Goal: Navigation & Orientation: Find specific page/section

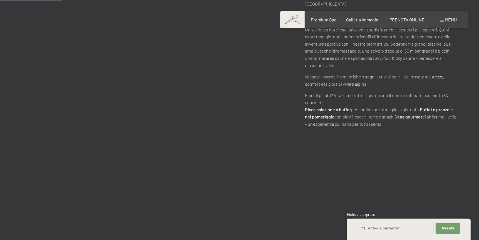
scroll to position [529, 0]
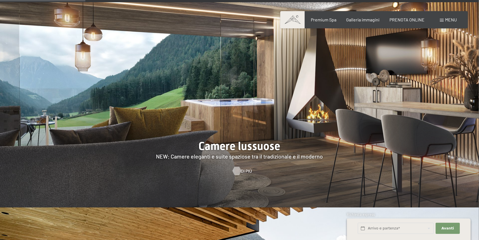
click at [239, 167] on div at bounding box center [237, 171] width 5 height 8
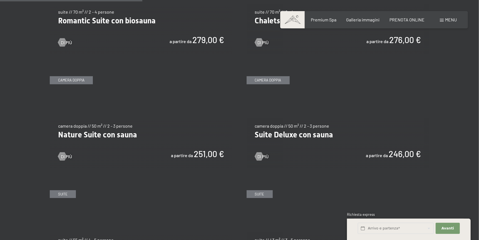
scroll to position [640, 0]
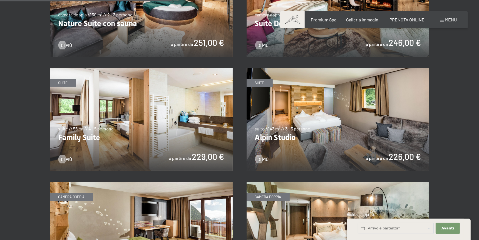
click at [131, 129] on img at bounding box center [141, 119] width 183 height 103
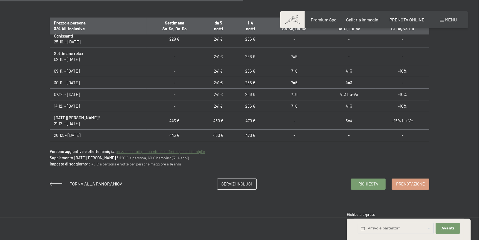
scroll to position [83, 0]
